Goal: Check status: Check status

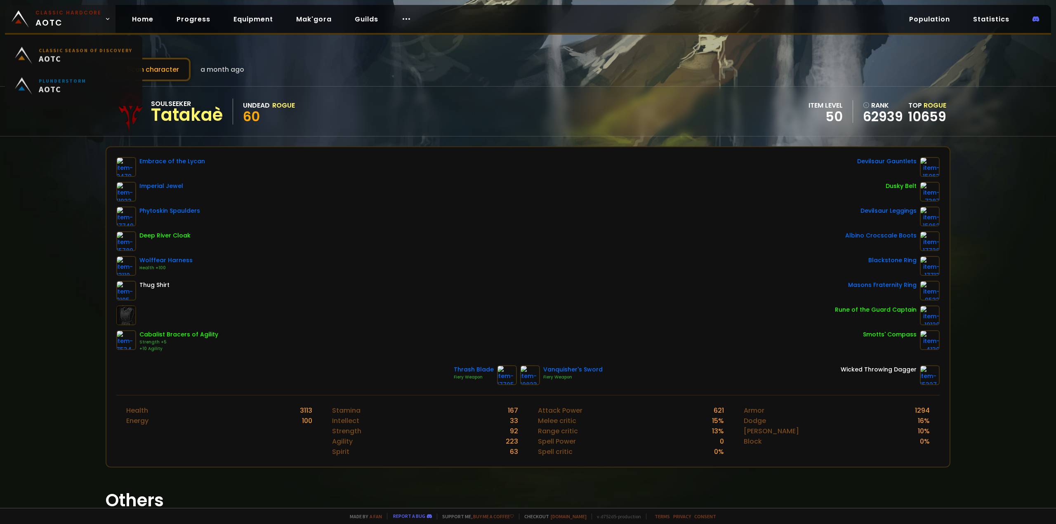
click at [78, 19] on span "Classic Hardcore AOTC" at bounding box center [68, 19] width 66 height 20
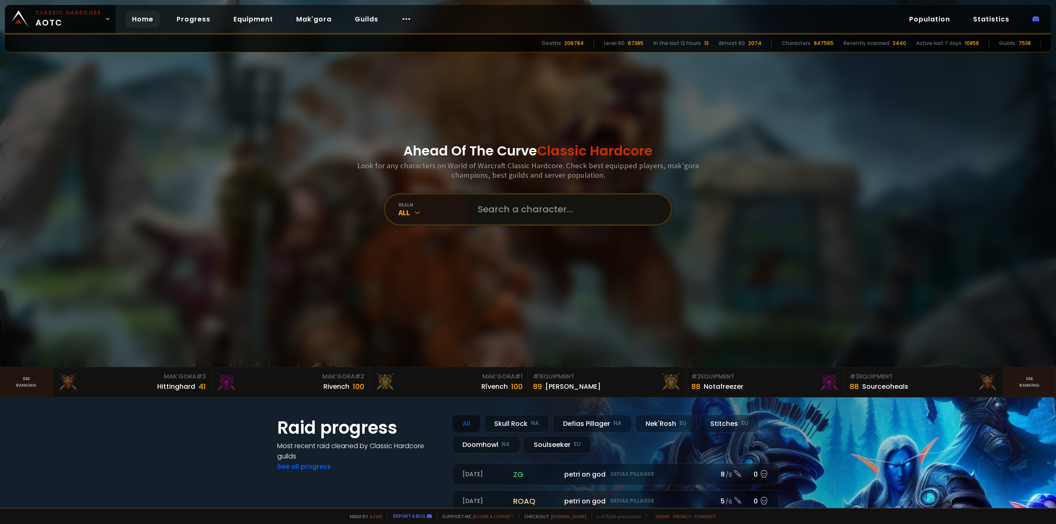
click at [478, 204] on input "text" at bounding box center [567, 210] width 188 height 30
type input "pumpiienough"
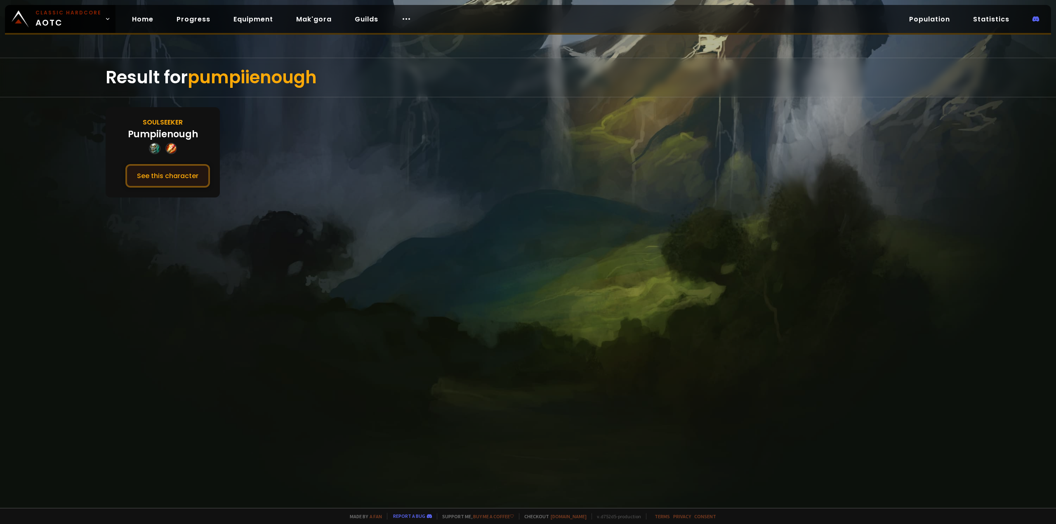
click at [190, 173] on button "See this character" at bounding box center [167, 176] width 85 height 24
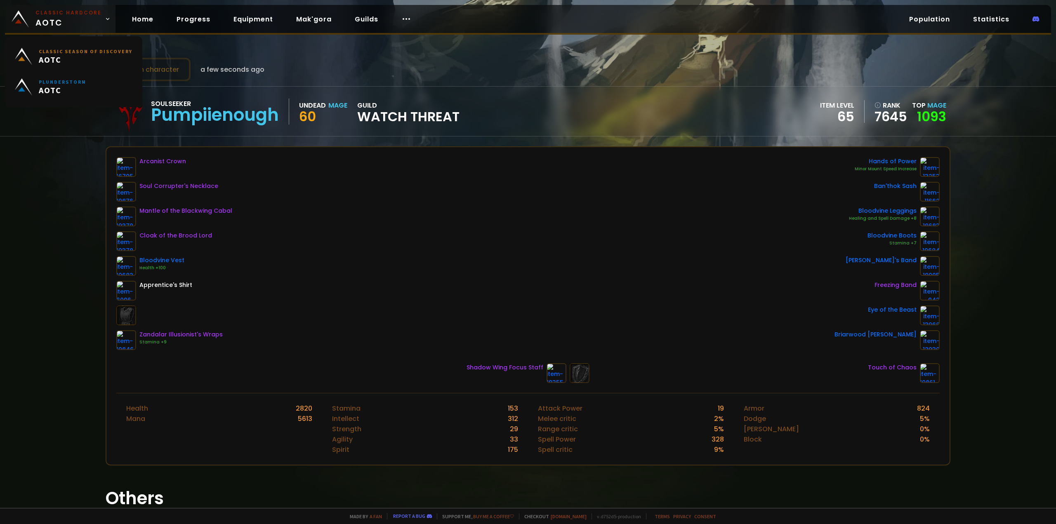
click at [75, 19] on span "Classic Hardcore AOTC" at bounding box center [68, 19] width 66 height 20
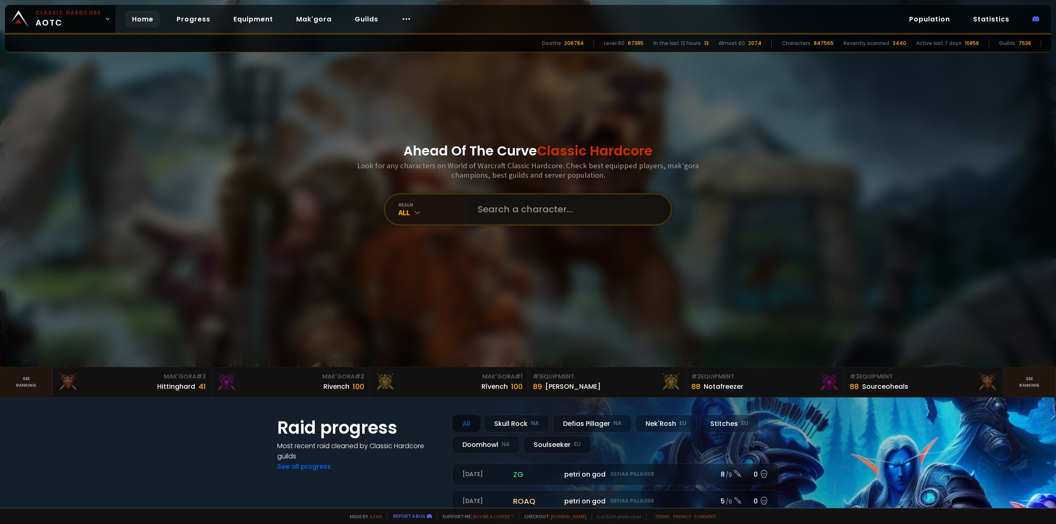
click at [510, 220] on input "text" at bounding box center [567, 210] width 188 height 30
type input "decimatrix"
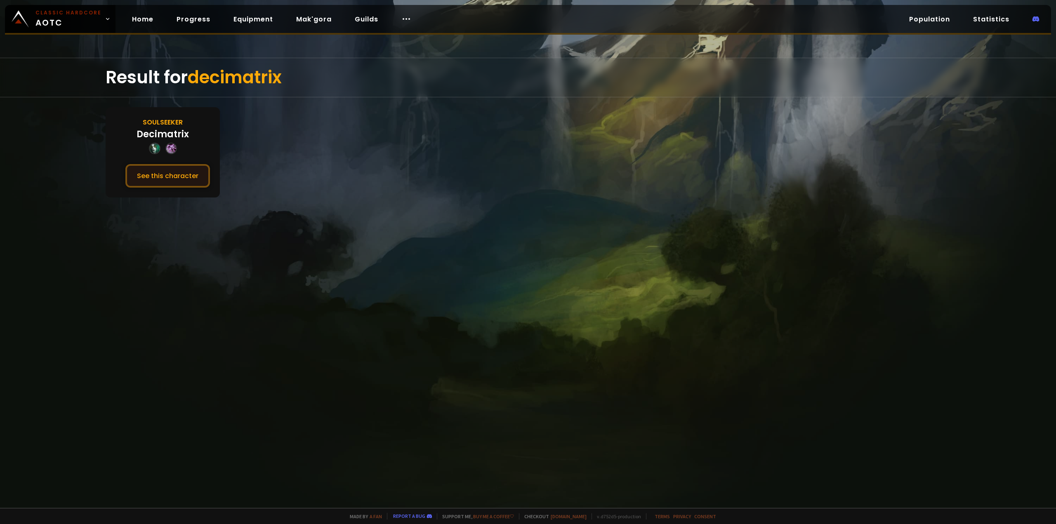
click at [188, 180] on button "See this character" at bounding box center [167, 176] width 85 height 24
